Goal: Task Accomplishment & Management: Use online tool/utility

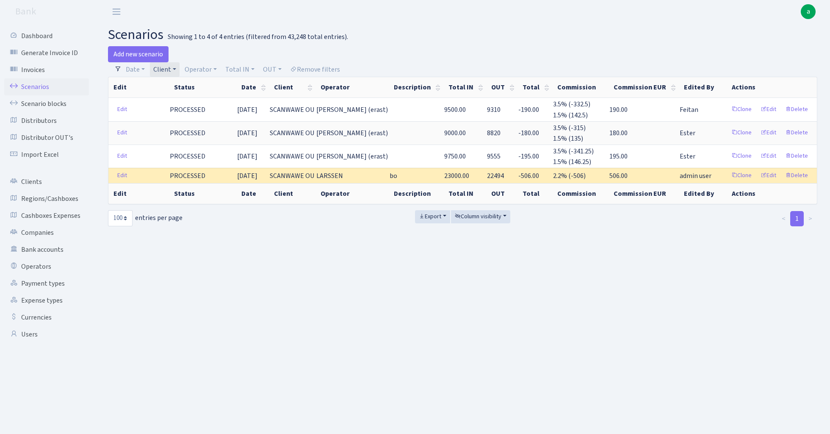
select select "100"
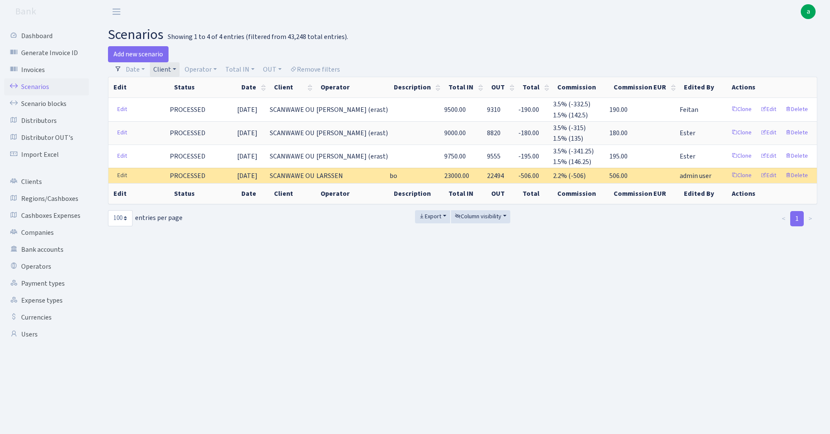
click at [121, 177] on link "Edit" at bounding box center [122, 175] width 17 height 13
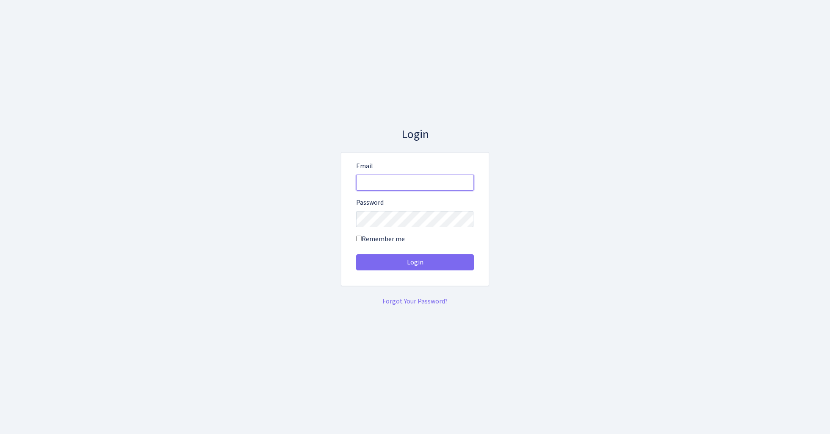
type input "admin@bank.com"
click at [415, 262] on button "Login" at bounding box center [415, 262] width 118 height 16
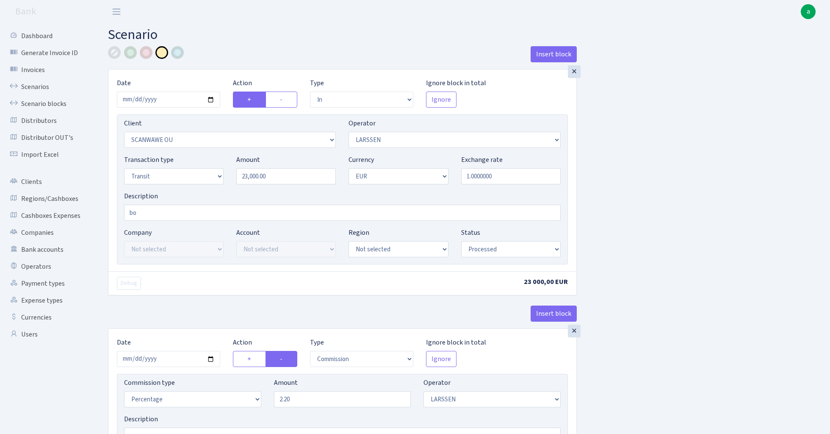
select select "in"
select select "2422"
select select "36"
select select "5"
select select "1"
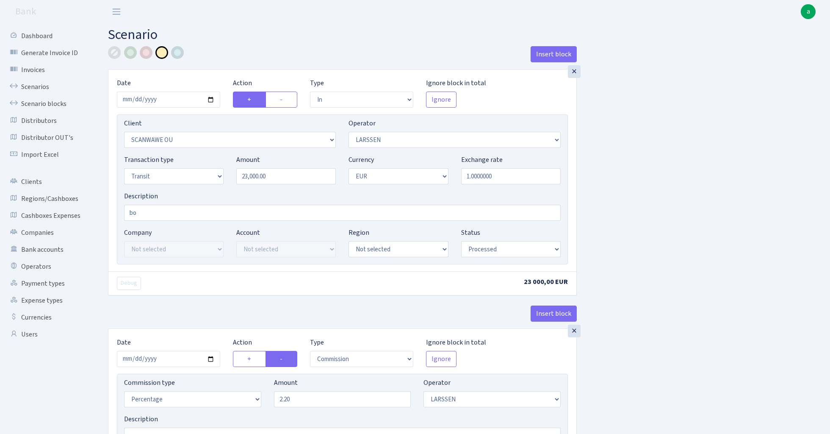
select select "processed"
select select "commission"
select select "36"
select select "processed"
select select "out"
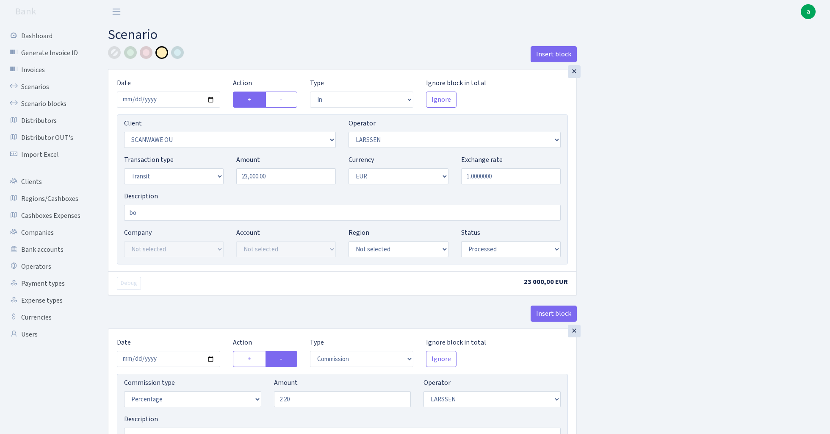
select select "1844"
select select "410"
select select "5"
select select "1"
select select "processed"
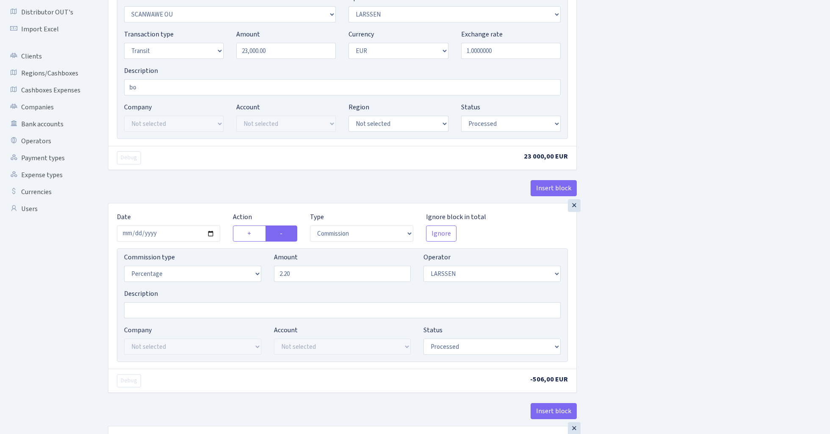
scroll to position [126, 0]
click at [315, 277] on input "2.20" at bounding box center [342, 273] width 137 height 16
type input "2.00"
click at [657, 273] on div "Insert block × Date 2024-03-05 Action + - Type --- In Out Commission Field requ…" at bounding box center [463, 319] width 722 height 799
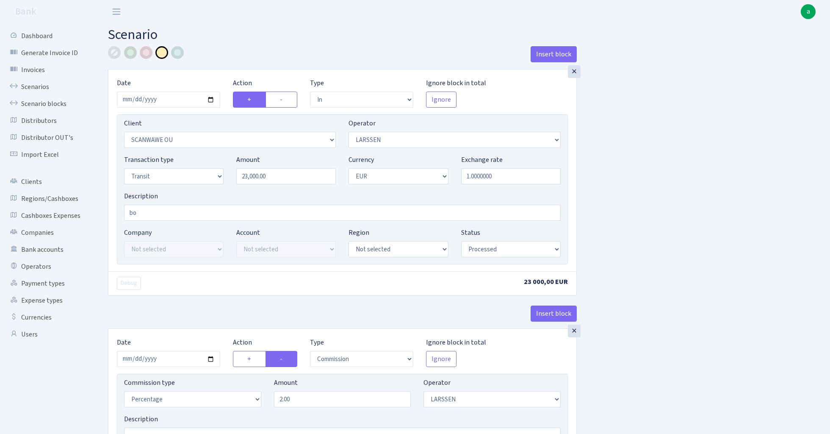
scroll to position [0, 0]
click at [183, 214] on input "bo" at bounding box center [342, 213] width 437 height 16
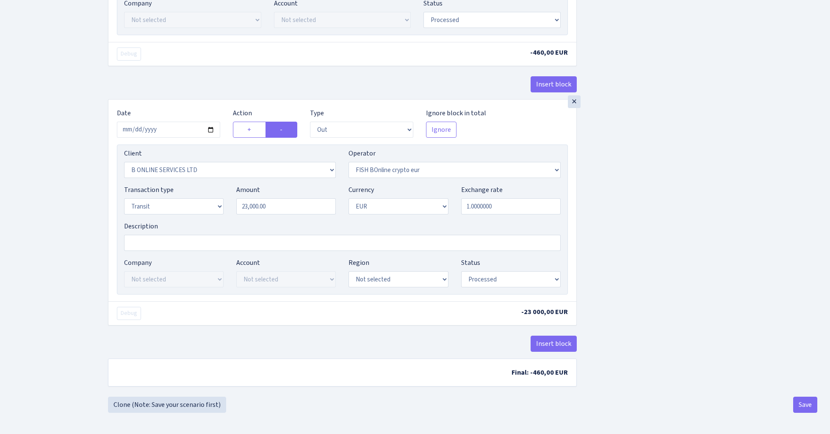
scroll to position [456, 0]
type input "bo satchel"
click at [802, 404] on button "Save" at bounding box center [806, 405] width 24 height 16
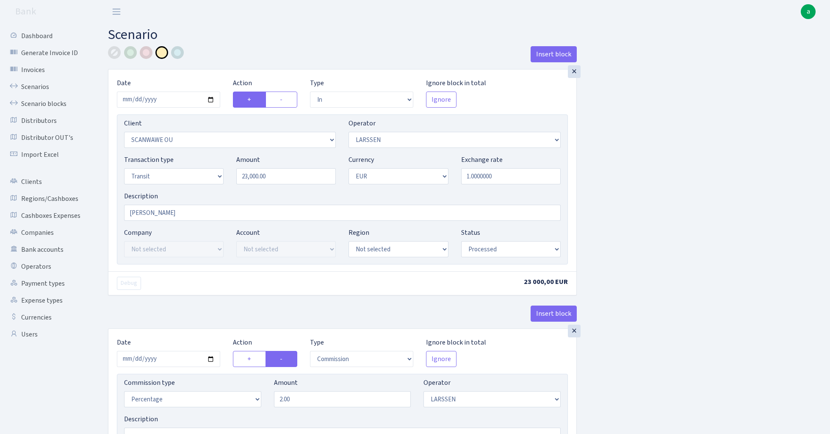
select select "in"
select select "2422"
select select "36"
select select "5"
select select "1"
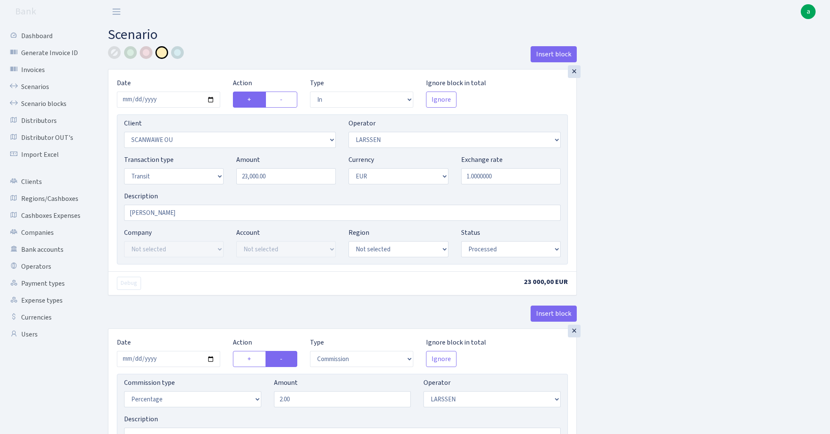
select select "processed"
select select "commission"
select select "36"
select select "processed"
select select "out"
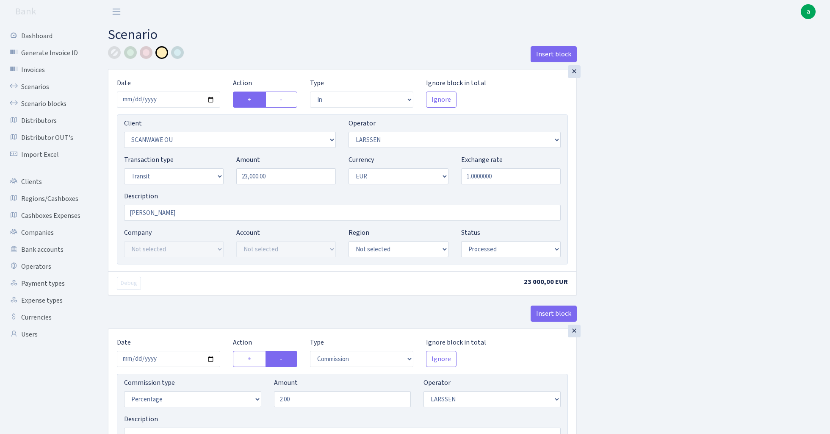
select select "1844"
select select "410"
select select "5"
select select "1"
select select "processed"
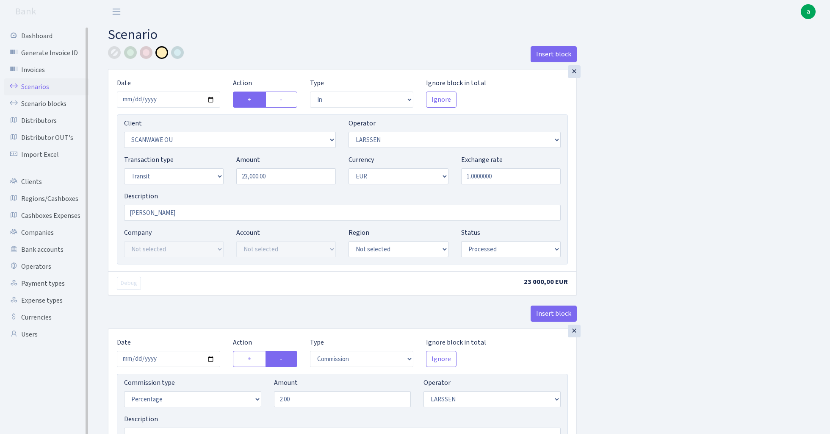
click at [34, 86] on link "Scenarios" at bounding box center [46, 86] width 85 height 17
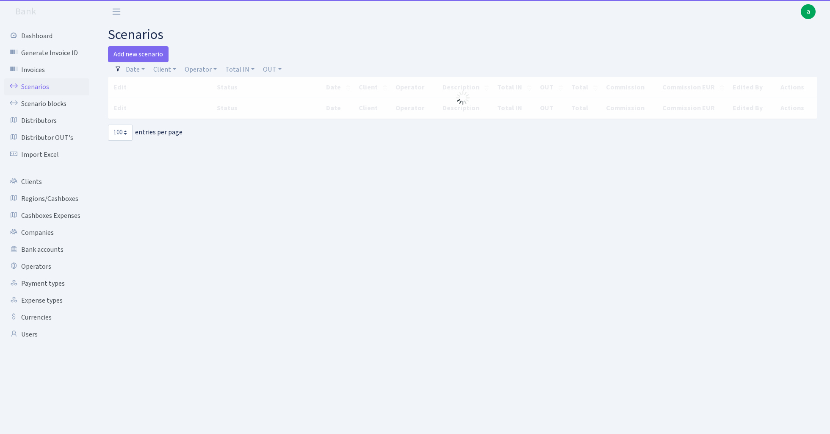
select select "100"
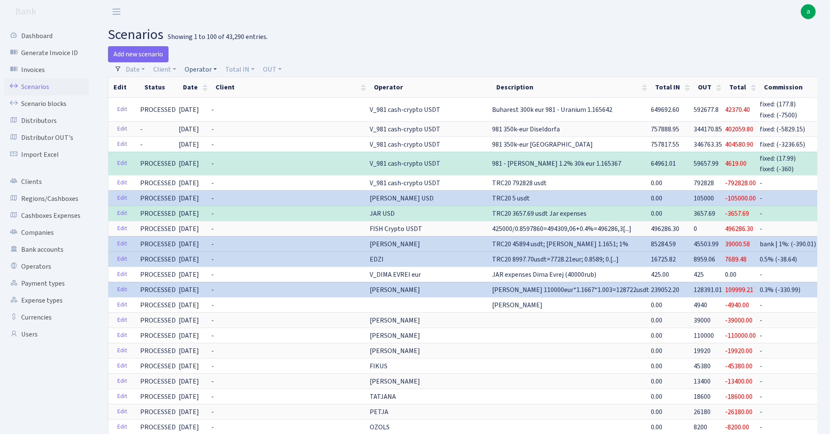
click at [203, 67] on link "Operator" at bounding box center [200, 69] width 39 height 14
click at [322, 50] on div "Add new scenario" at bounding box center [282, 54] width 349 height 16
click at [205, 69] on link "Operator" at bounding box center [200, 69] width 39 height 14
click at [210, 98] on input "search" at bounding box center [215, 99] width 62 height 13
type input "uranium"
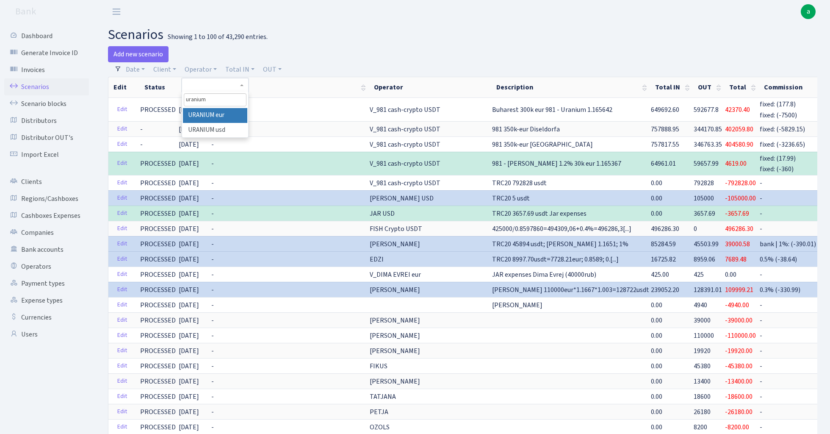
click at [219, 112] on li "URANIUM eur" at bounding box center [215, 115] width 64 height 15
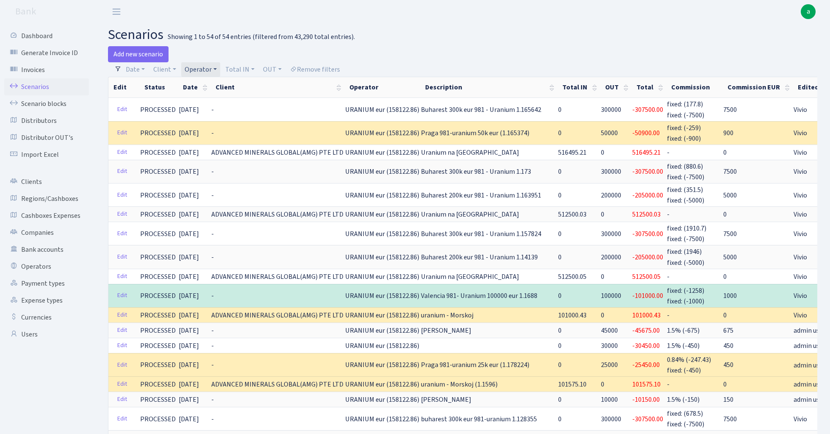
click at [205, 70] on link "Operator" at bounding box center [200, 69] width 39 height 14
click at [216, 99] on input "search" at bounding box center [215, 99] width 62 height 13
type input "larss"
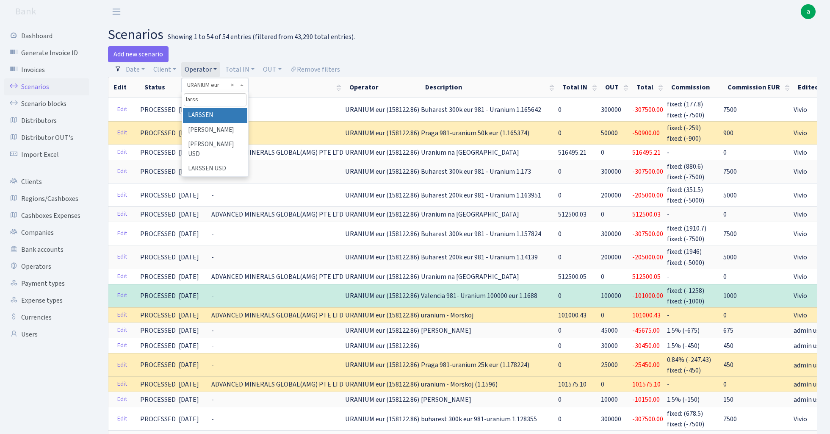
click at [223, 114] on li "LARSSEN" at bounding box center [215, 115] width 64 height 15
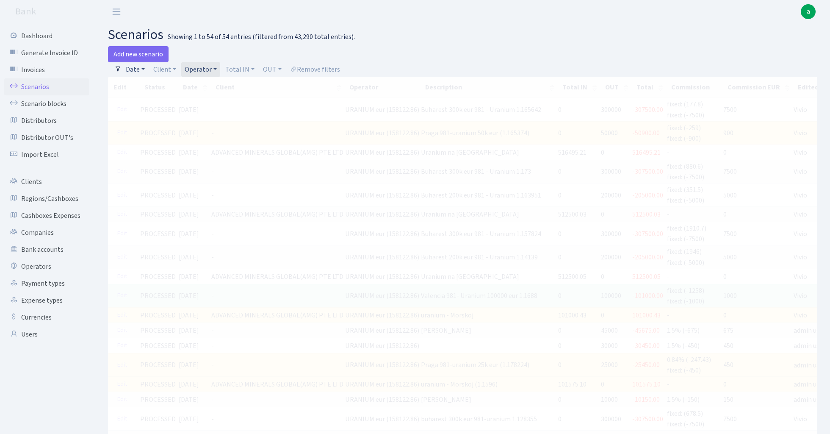
click at [134, 68] on link "Date" at bounding box center [135, 69] width 26 height 14
click at [154, 86] on input "[DATE] - [DATE]" at bounding box center [190, 86] width 101 height 16
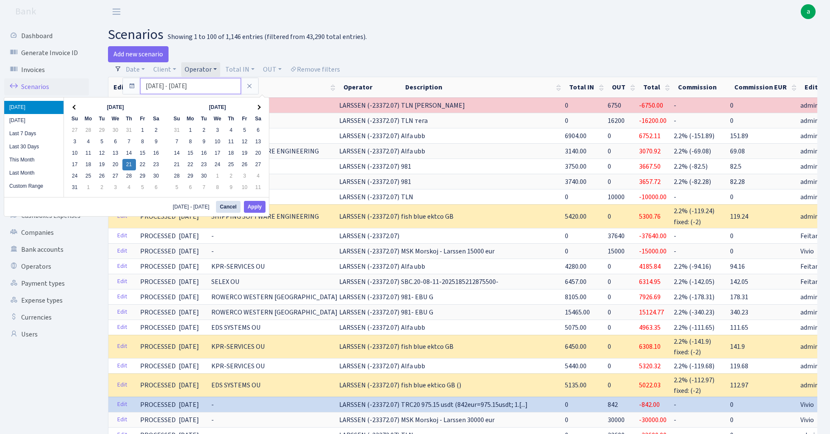
click at [152, 86] on input "[DATE] - [DATE]" at bounding box center [190, 86] width 101 height 16
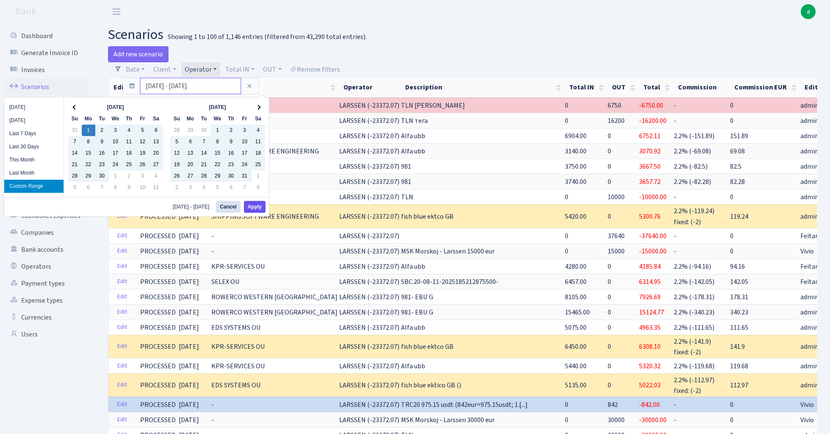
type input "[DATE] - [DATE]"
click at [258, 204] on button "Apply" at bounding box center [255, 207] width 22 height 12
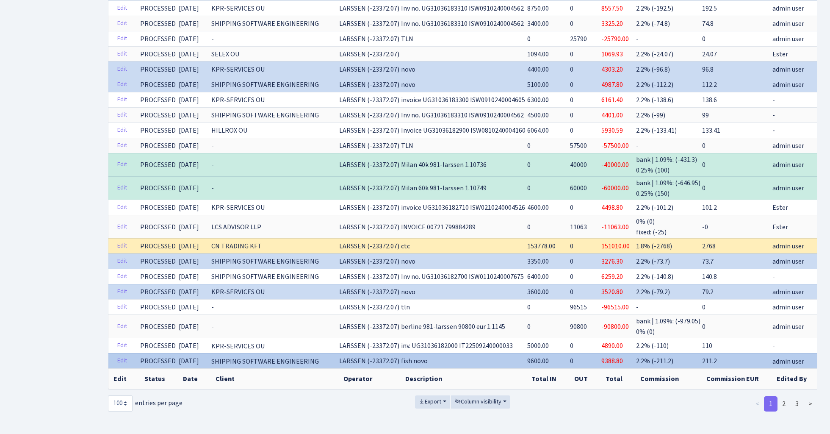
scroll to position [1294, 0]
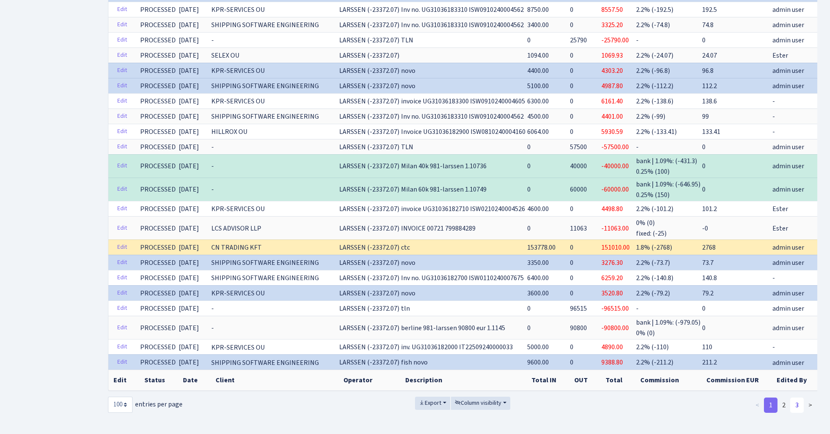
click at [801, 401] on link "3" at bounding box center [798, 404] width 14 height 15
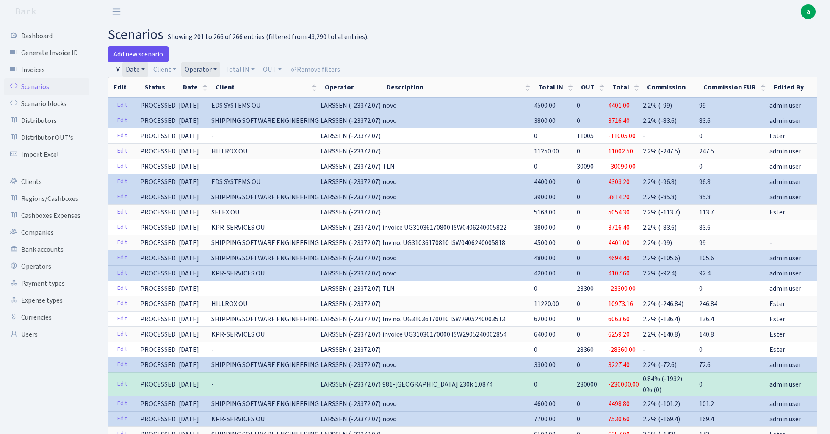
scroll to position [0, 0]
click at [151, 51] on link "Add new scenario" at bounding box center [138, 54] width 61 height 16
